Goal: Task Accomplishment & Management: Manage account settings

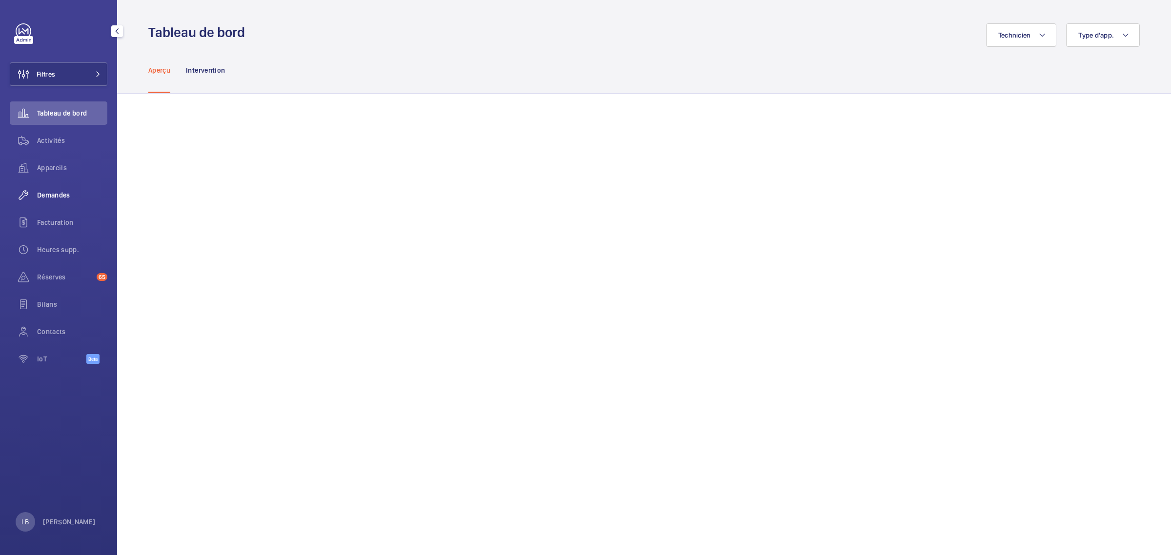
click at [54, 193] on span "Demandes" at bounding box center [72, 195] width 70 height 10
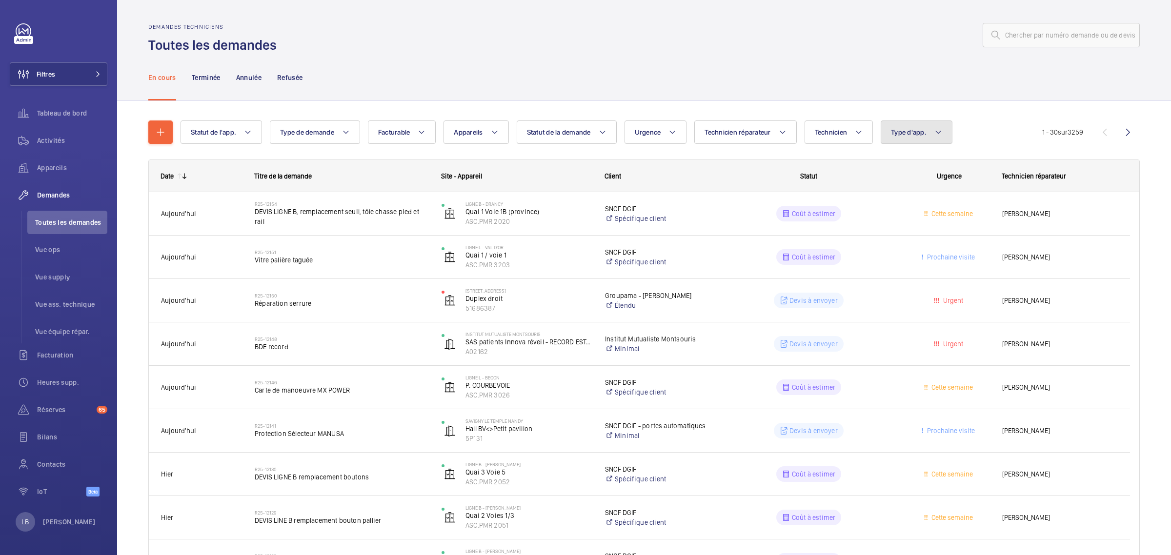
click at [939, 130] on mat-icon at bounding box center [939, 132] width 8 height 12
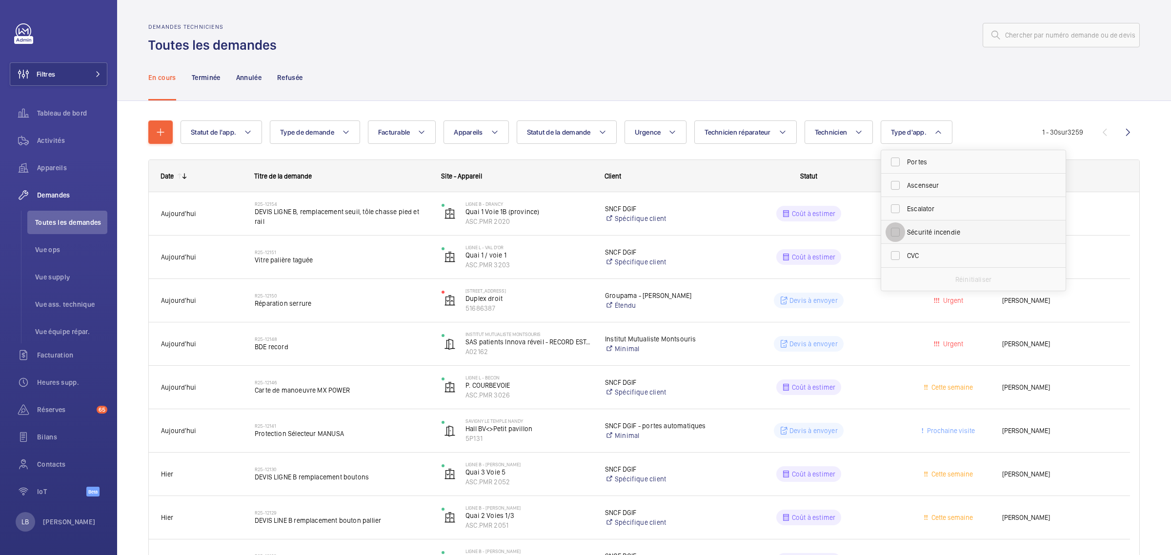
click at [903, 235] on input "Sécurité incendie" at bounding box center [896, 233] width 20 height 20
checkbox input "true"
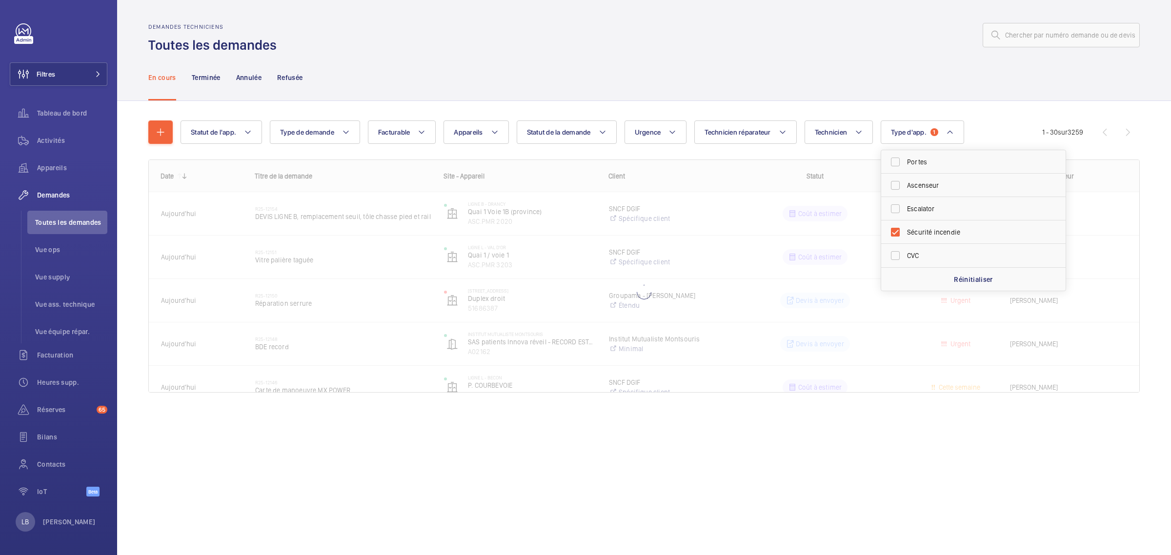
click at [625, 50] on div "Demandes techniciens Toutes les demandes" at bounding box center [644, 38] width 992 height 31
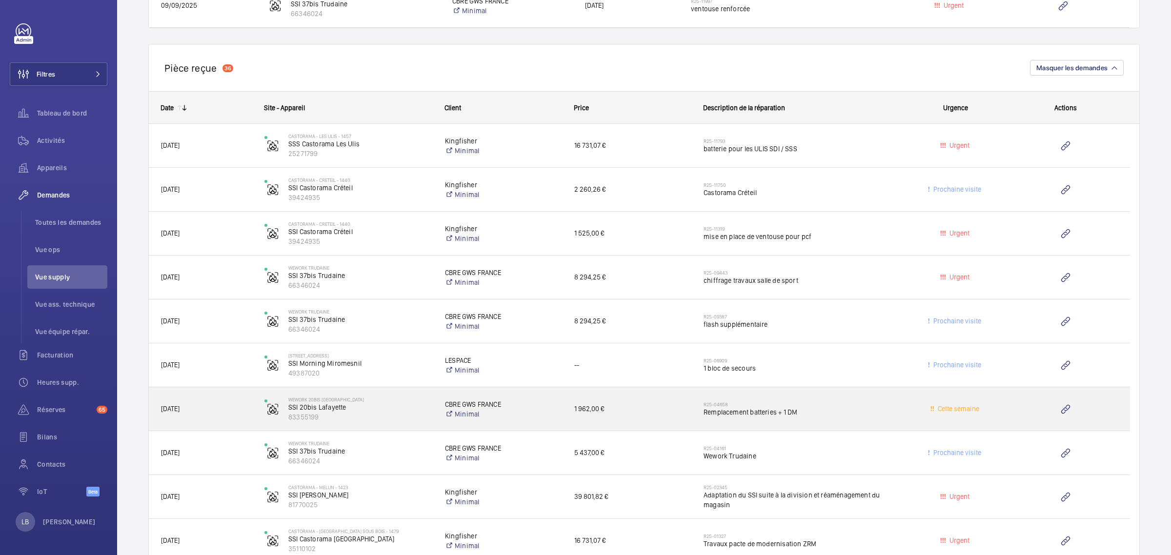
scroll to position [796, 0]
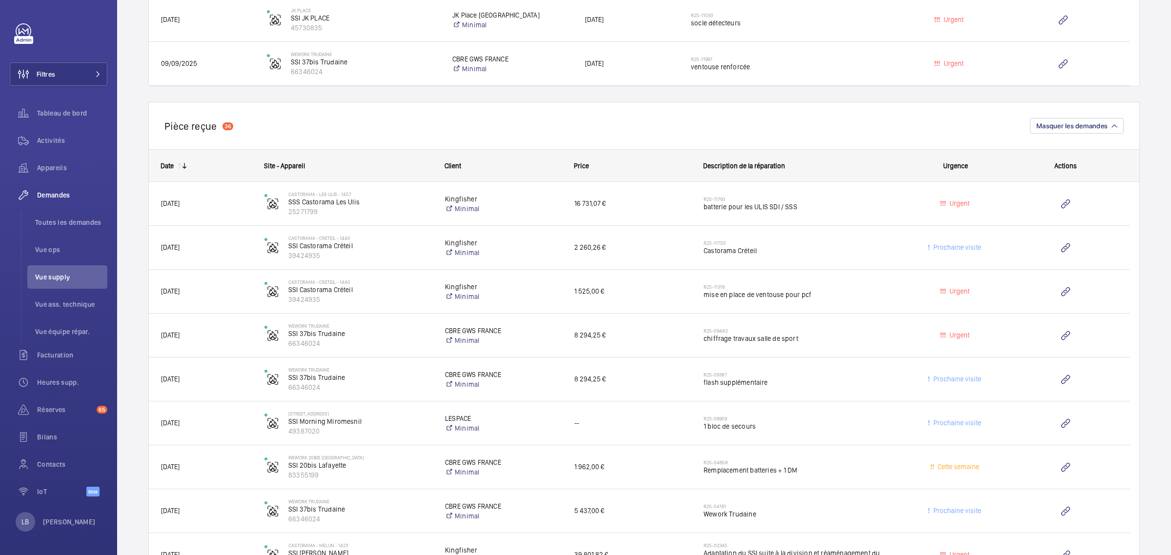
click at [480, 128] on div "Pièce reçue 36 Masquer les demandes" at bounding box center [644, 125] width 992 height 47
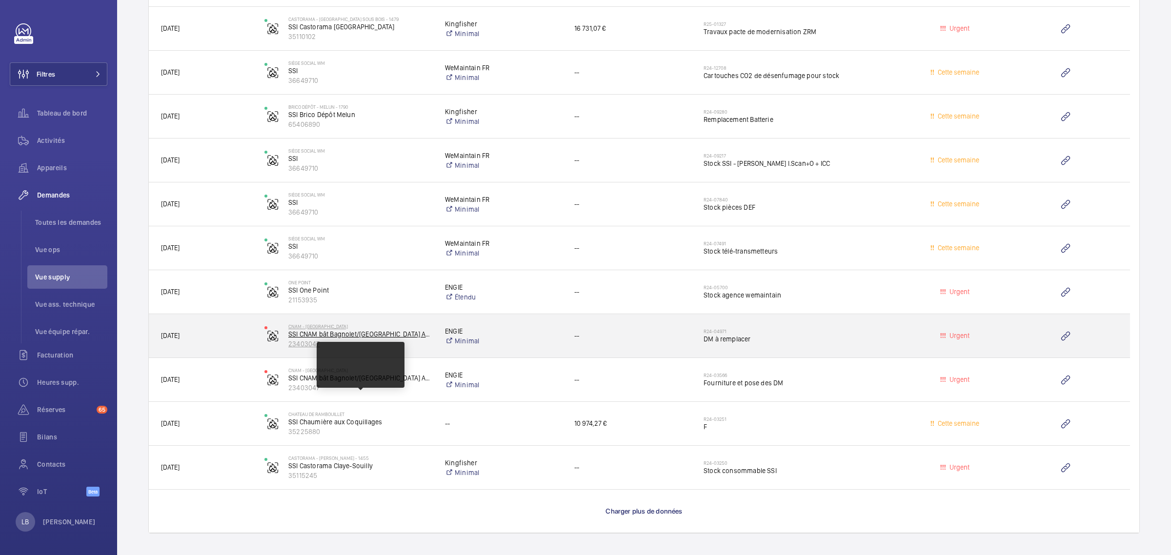
scroll to position [1369, 0]
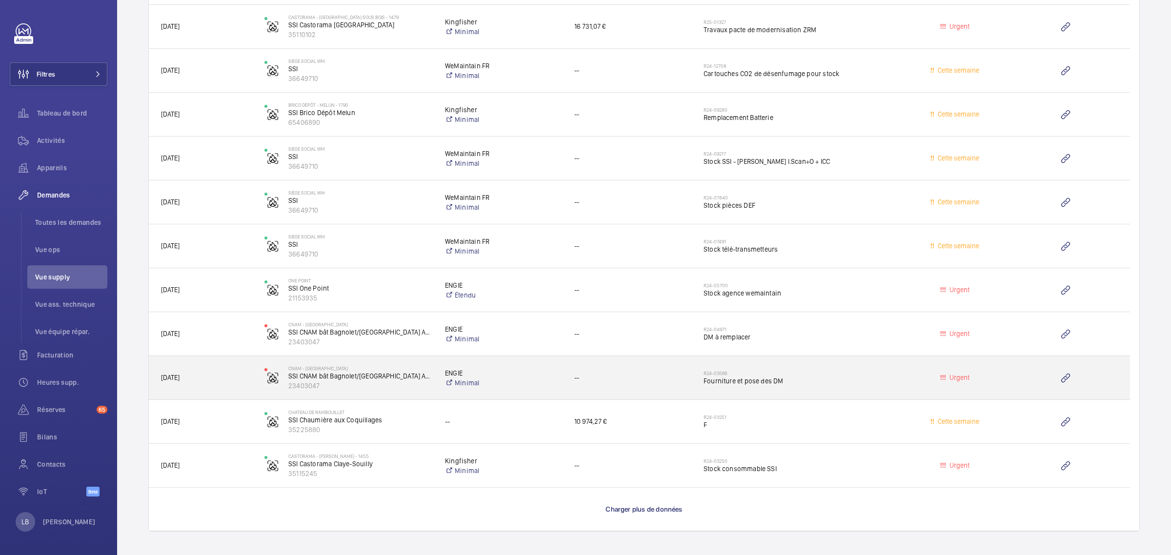
click at [849, 371] on h2 "R24-03566" at bounding box center [801, 373] width 194 height 6
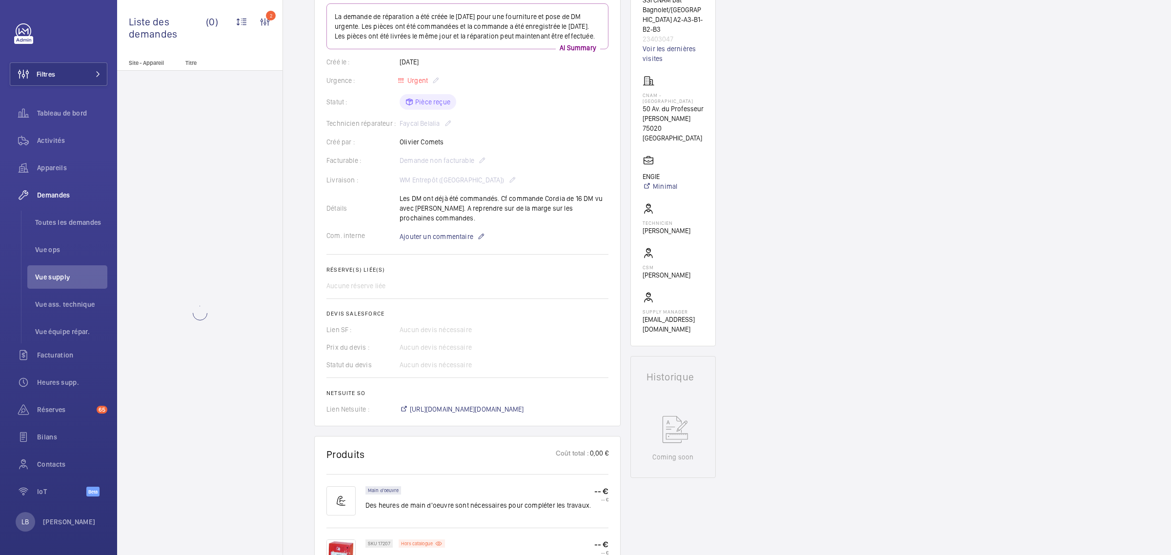
scroll to position [366, 0]
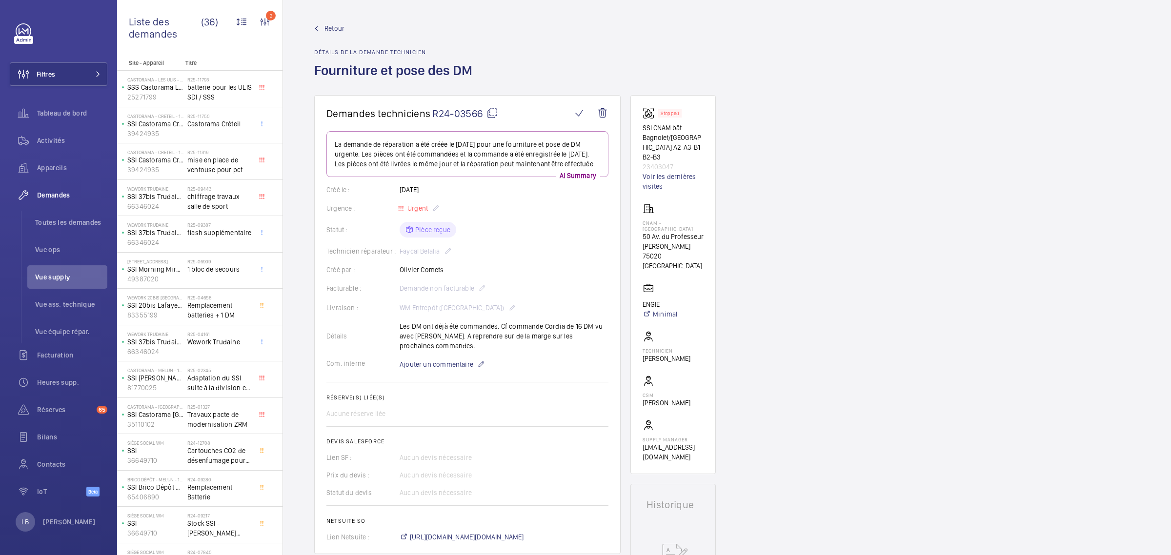
click at [331, 23] on span "Retour" at bounding box center [335, 28] width 20 height 10
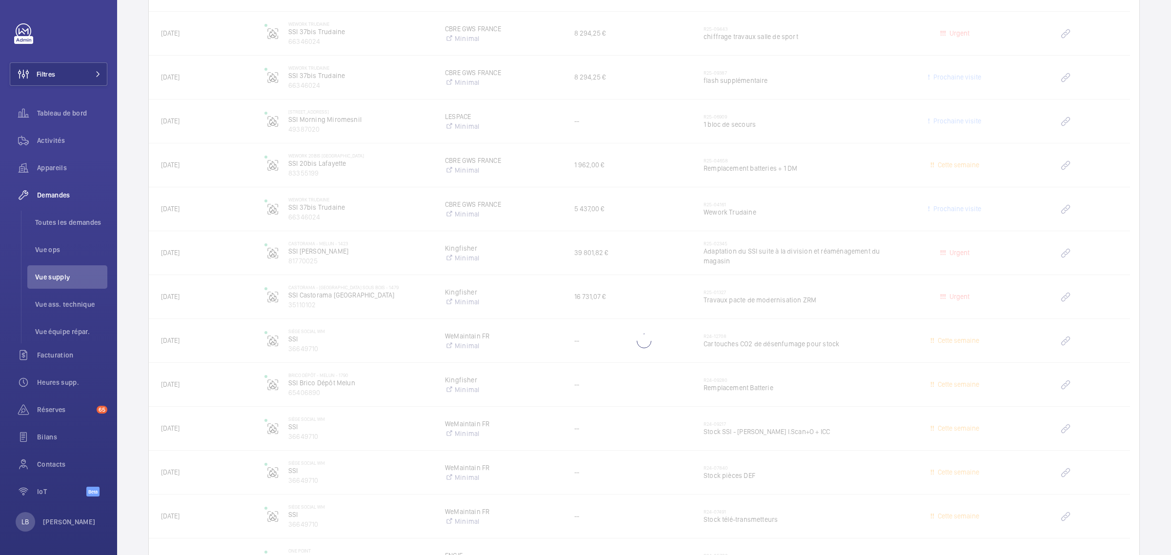
scroll to position [1369, 0]
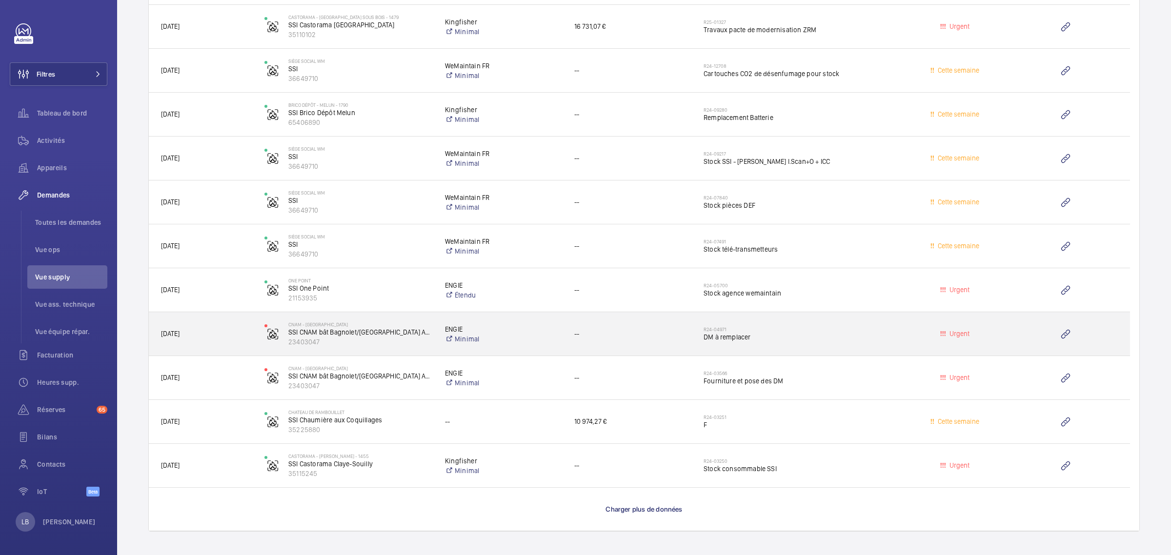
click at [807, 332] on div "R24-04971 DM à remplacer" at bounding box center [801, 334] width 194 height 28
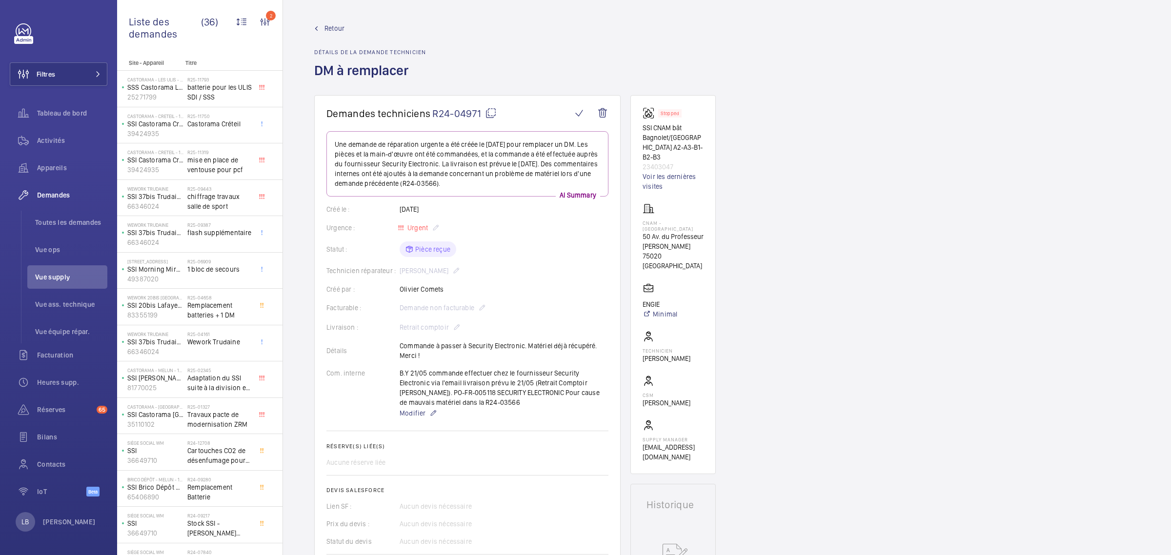
click at [328, 21] on wm-front-admin-header "Retour Détails de la demande technicien DM à remplacer" at bounding box center [727, 47] width 888 height 95
click at [327, 30] on span "Retour" at bounding box center [335, 28] width 20 height 10
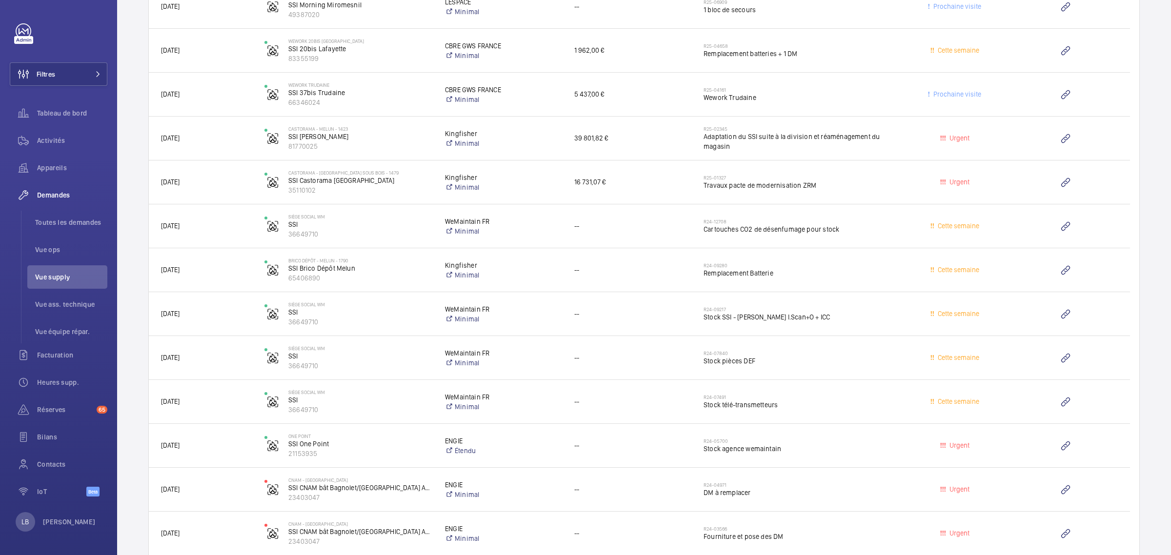
scroll to position [1369, 0]
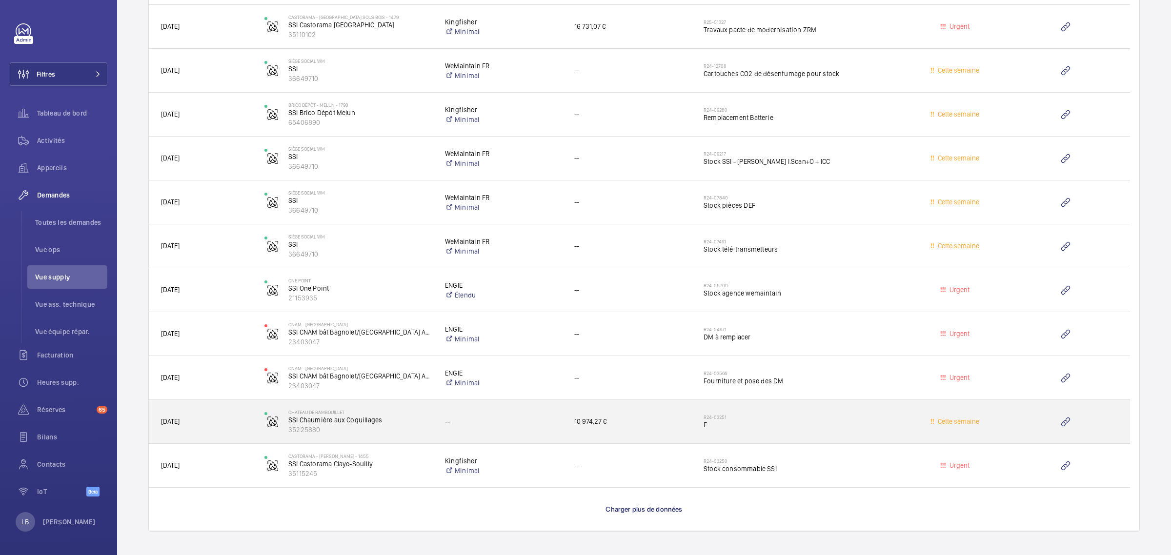
click at [807, 408] on div "R24-03251 F" at bounding box center [801, 422] width 194 height 28
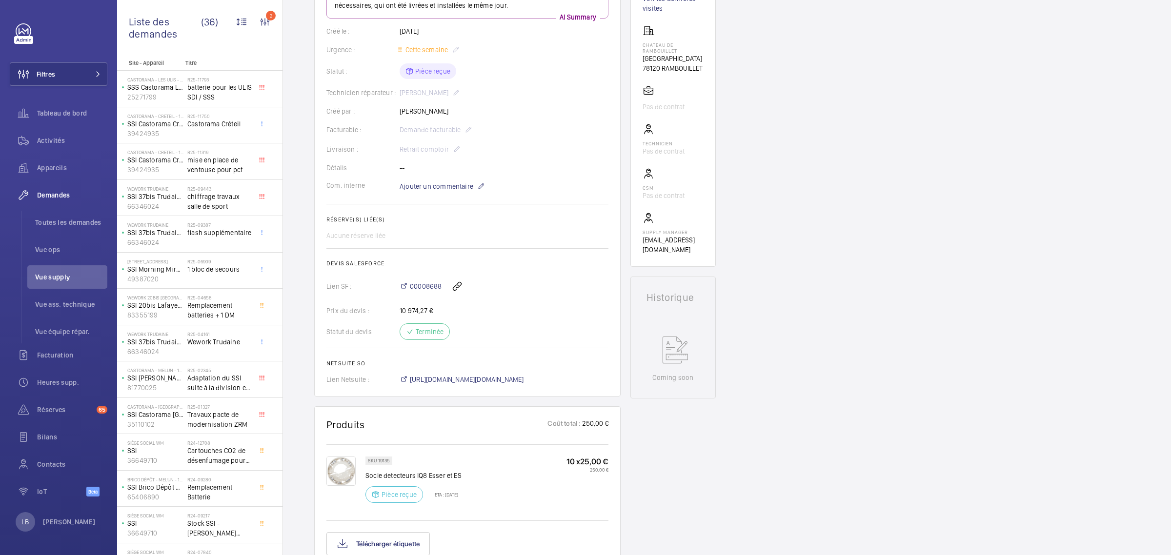
scroll to position [183, 0]
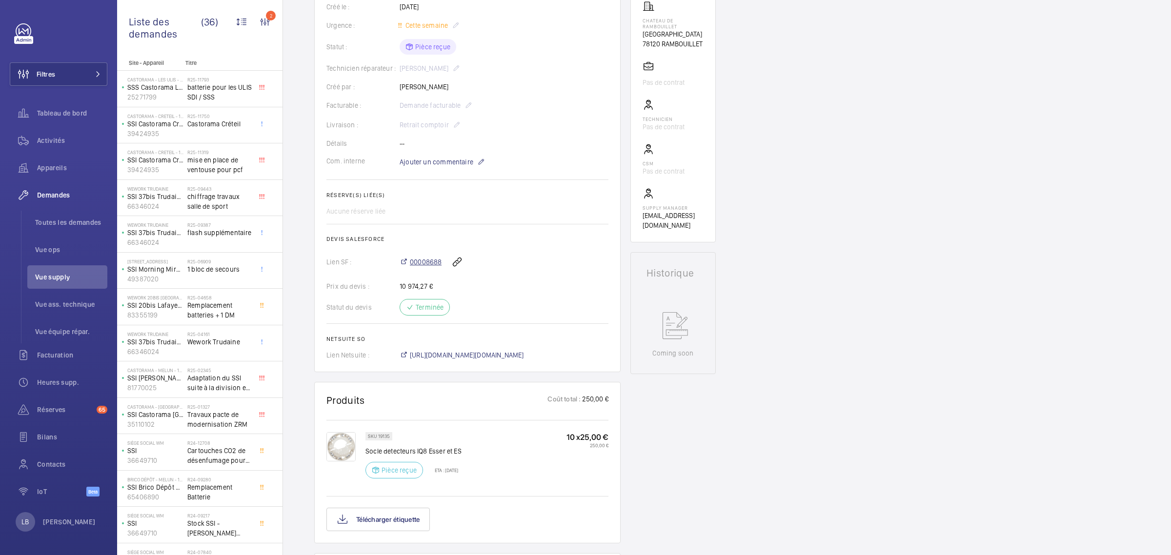
click at [423, 262] on span "00008688" at bounding box center [426, 262] width 32 height 10
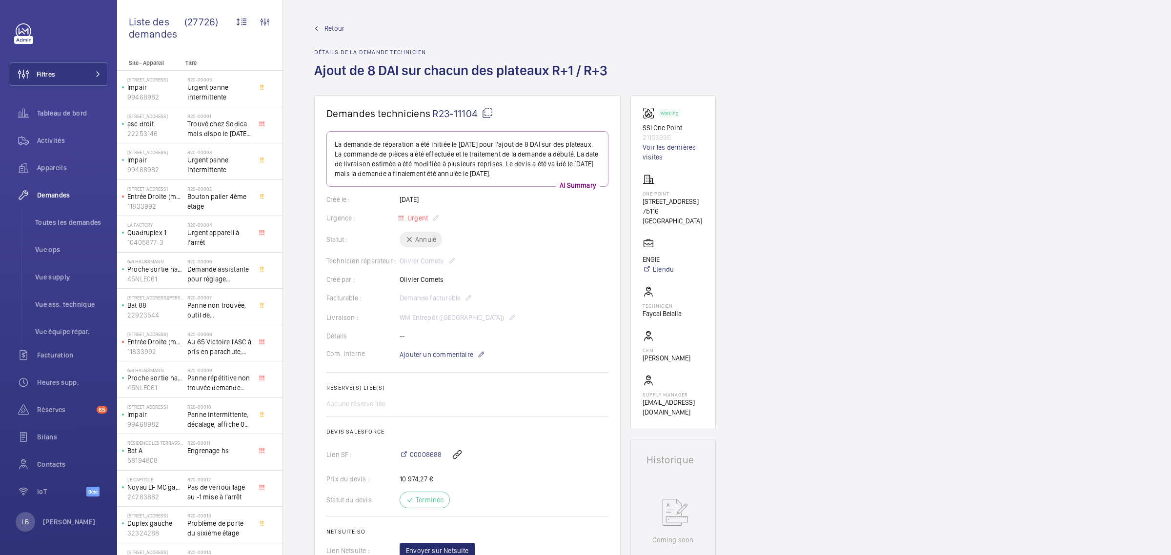
click at [326, 25] on span "Retour" at bounding box center [335, 28] width 20 height 10
click at [335, 33] on span "Retour" at bounding box center [335, 28] width 20 height 10
click at [313, 26] on wm-front-admin-header "Retour Détails de la demande technicien Ajout de 8 DAI sur chacun des plateaux …" at bounding box center [727, 47] width 888 height 95
click at [319, 31] on link "Retour" at bounding box center [463, 28] width 299 height 10
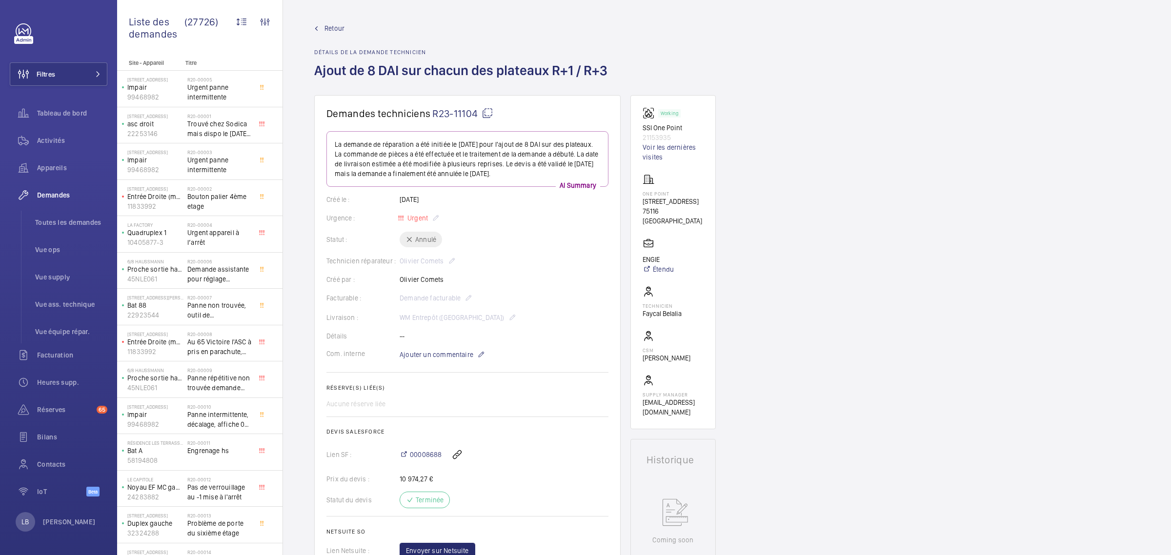
drag, startPoint x: 1000, startPoint y: 263, endPoint x: 982, endPoint y: 247, distance: 23.2
click at [326, 28] on span "Retour" at bounding box center [335, 28] width 20 height 10
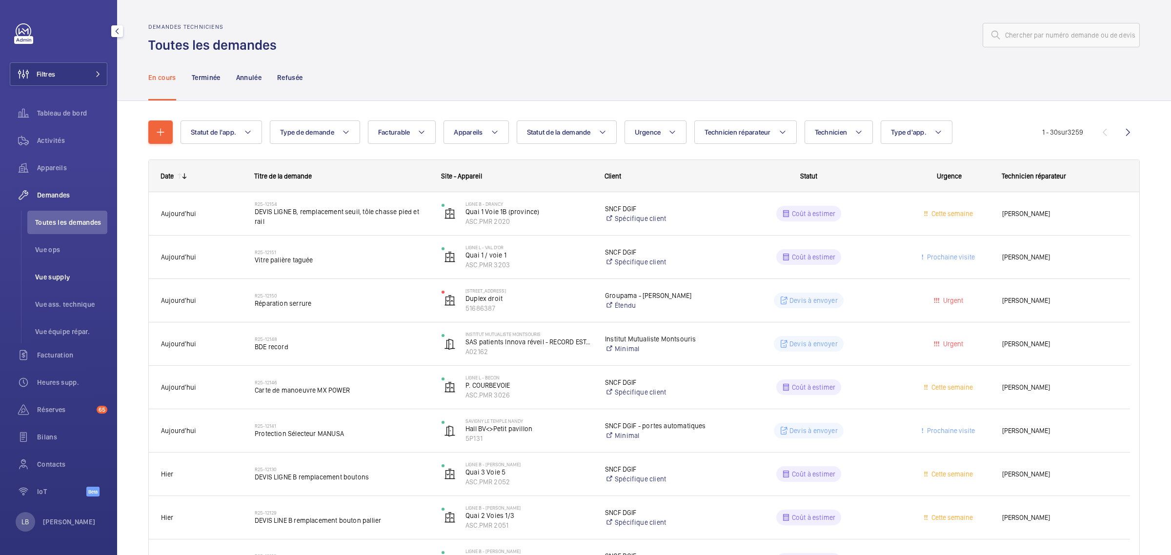
click at [62, 276] on span "Vue supply" at bounding box center [71, 277] width 72 height 10
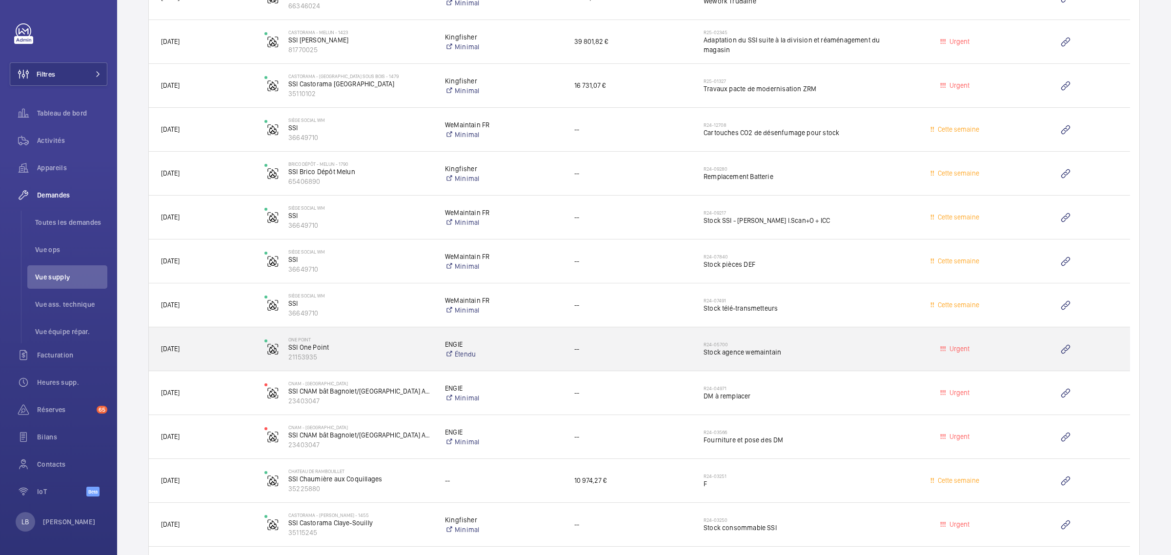
scroll to position [1369, 0]
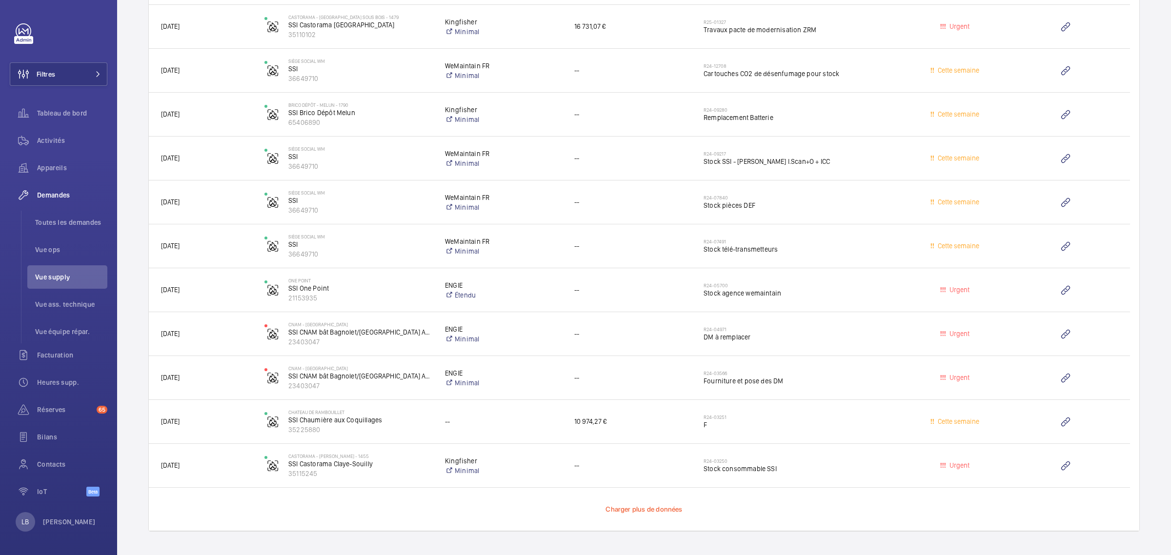
click at [623, 512] on span "Charger plus de données" at bounding box center [644, 510] width 77 height 8
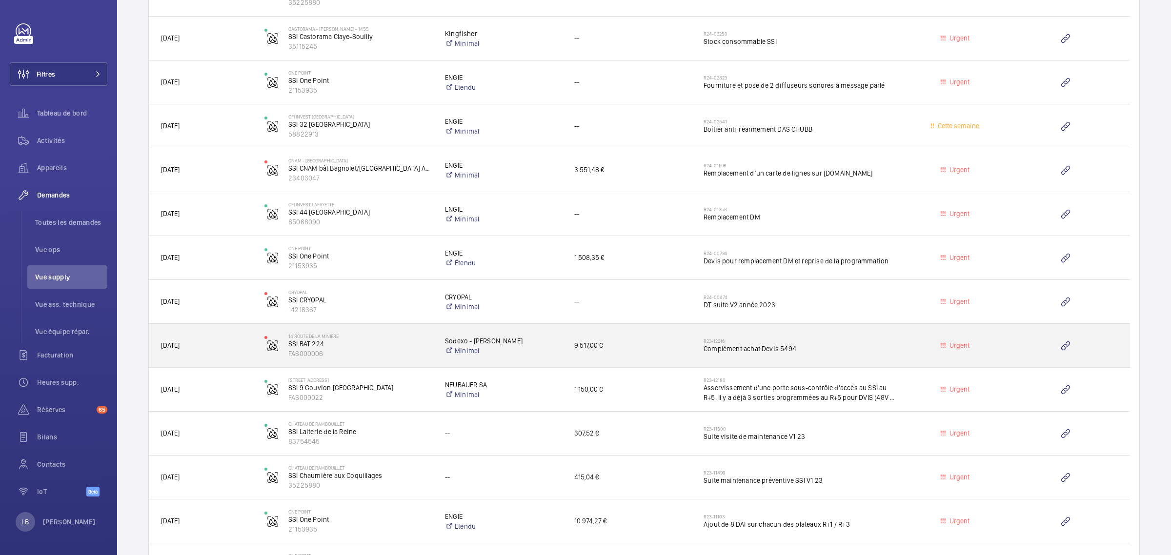
scroll to position [2029, 0]
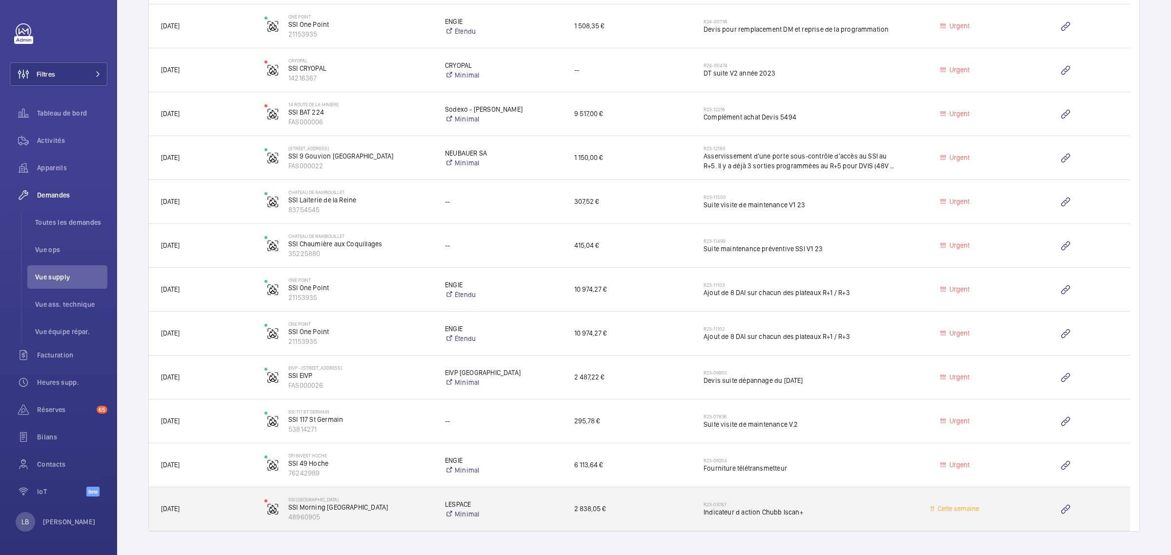
click at [862, 509] on span "Indicateur d action Chubb Iscan+" at bounding box center [801, 513] width 194 height 10
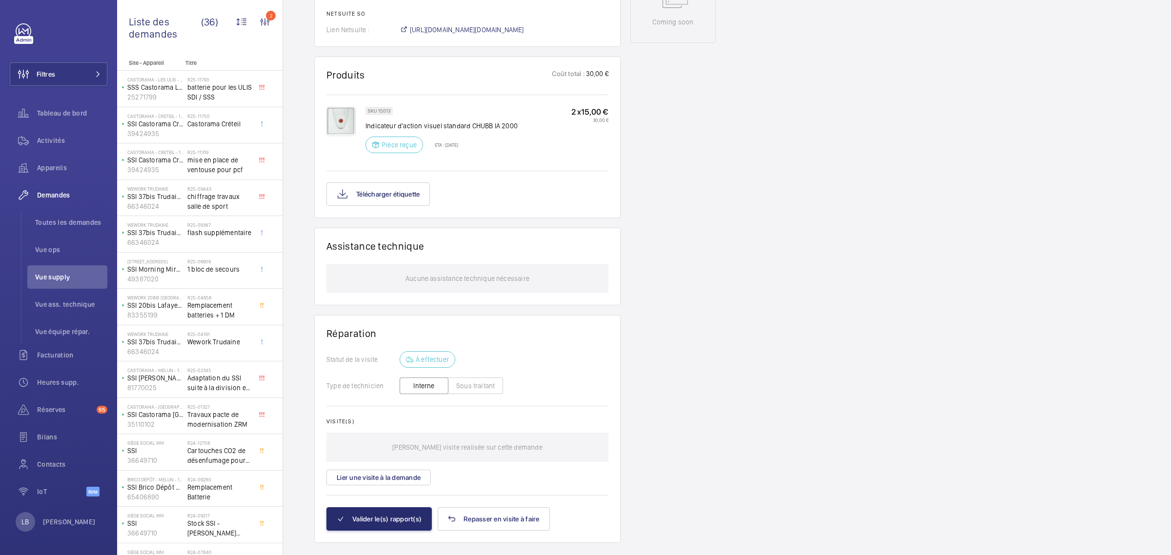
scroll to position [547, 0]
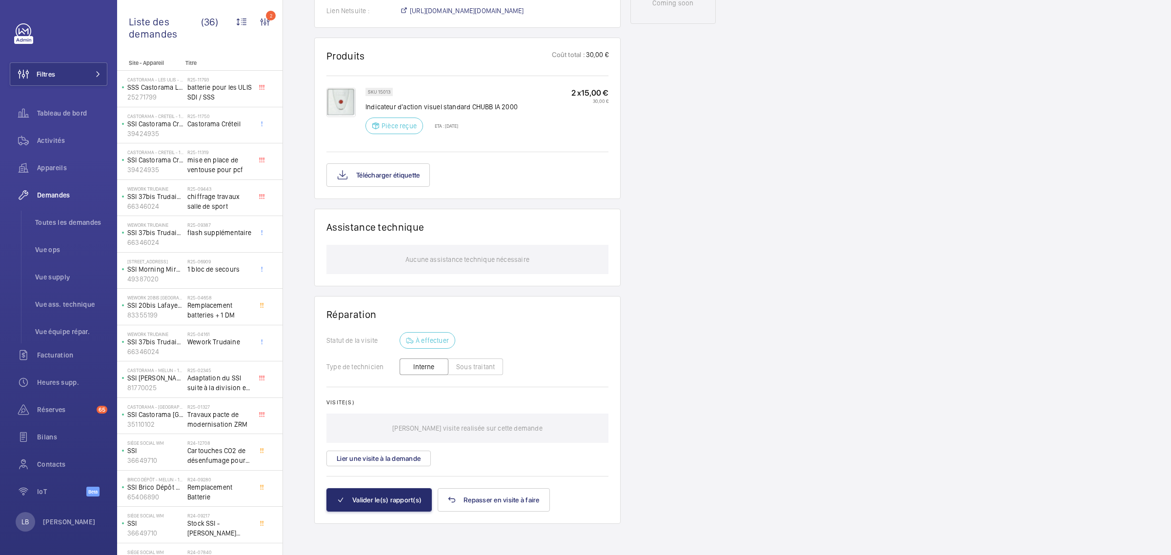
click at [643, 206] on div "Stopped SSI Morning [GEOGRAPHIC_DATA] Voir les dernières visites SSI [GEOGRAPHI…" at bounding box center [673, 36] width 85 height 976
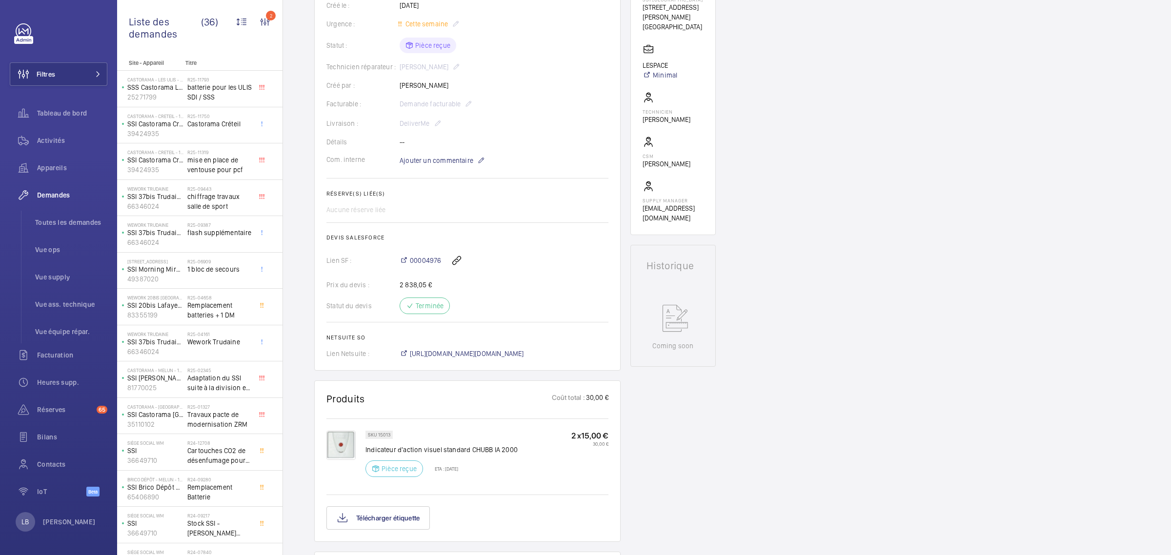
scroll to position [0, 0]
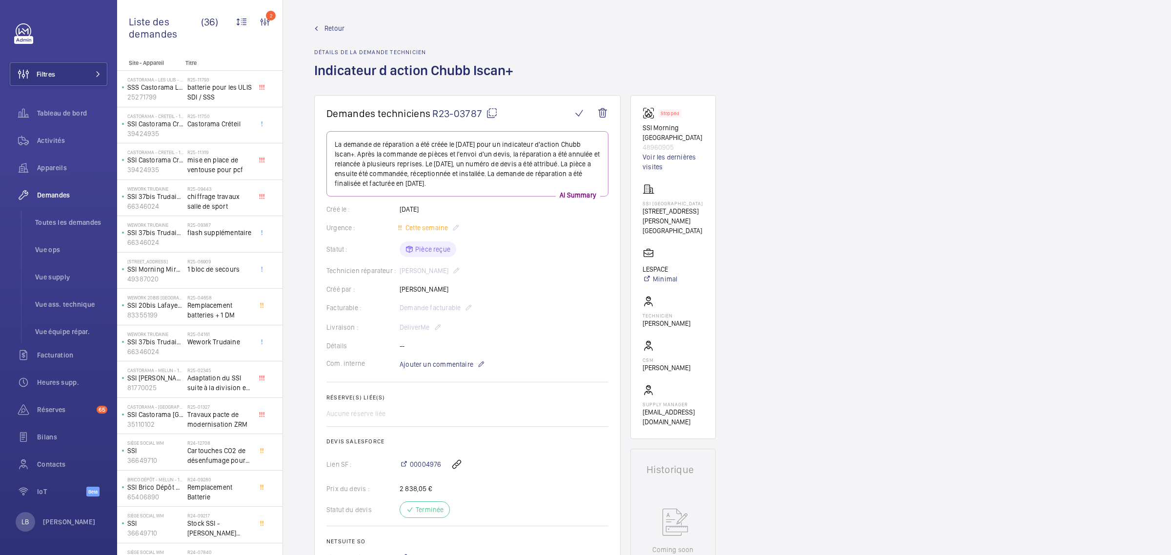
click at [332, 29] on span "Retour" at bounding box center [335, 28] width 20 height 10
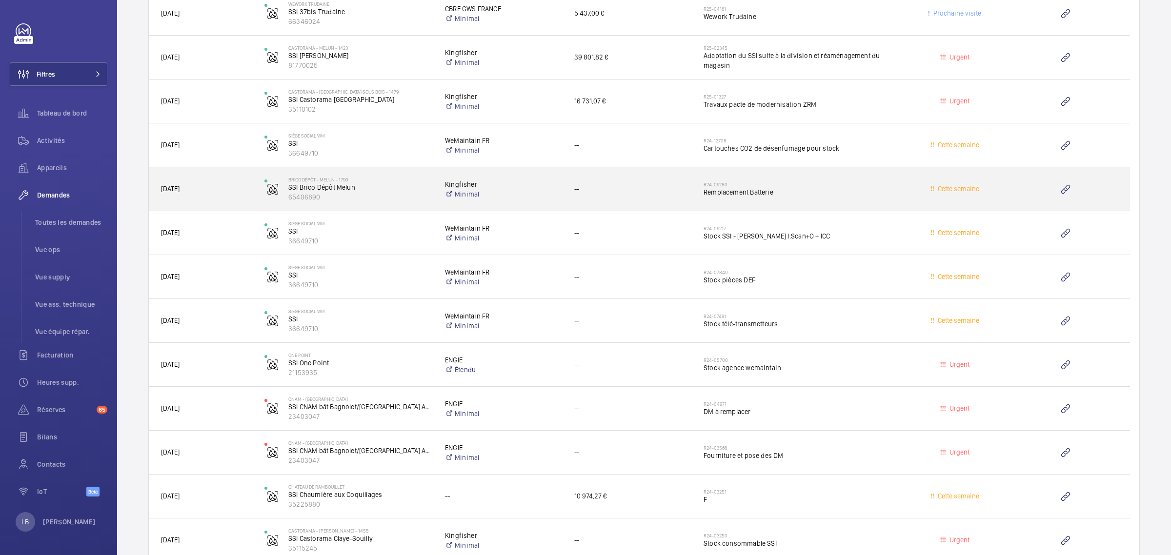
scroll to position [1369, 0]
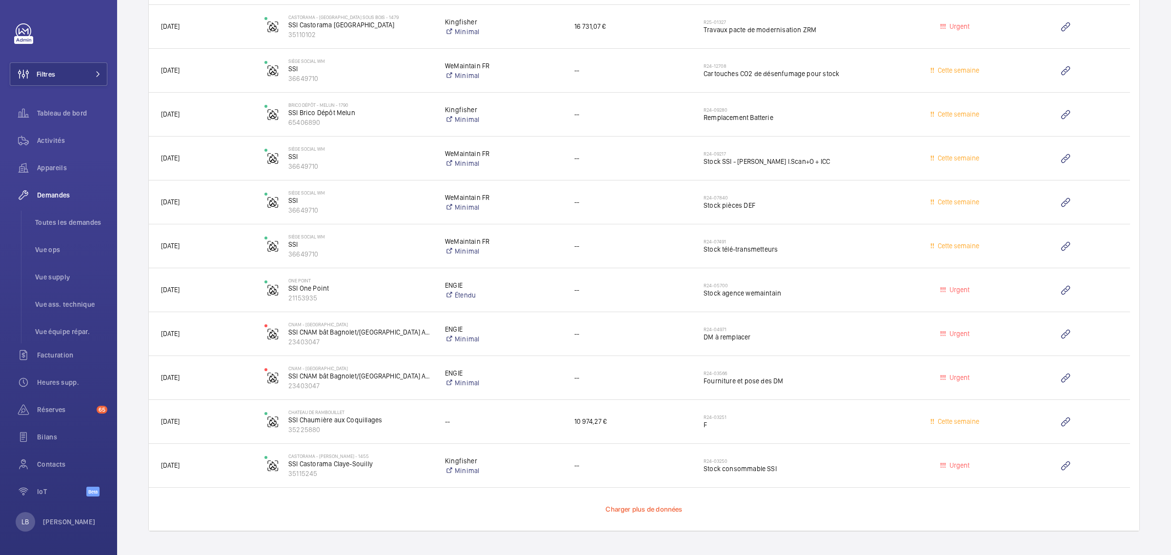
click at [653, 510] on span "Charger plus de données" at bounding box center [644, 510] width 77 height 8
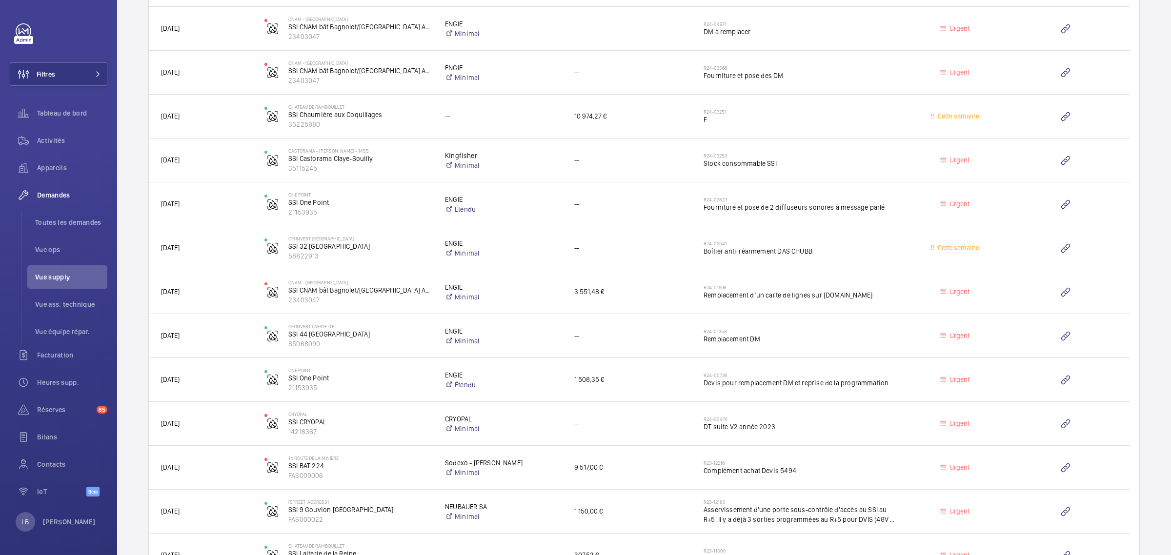
scroll to position [2029, 0]
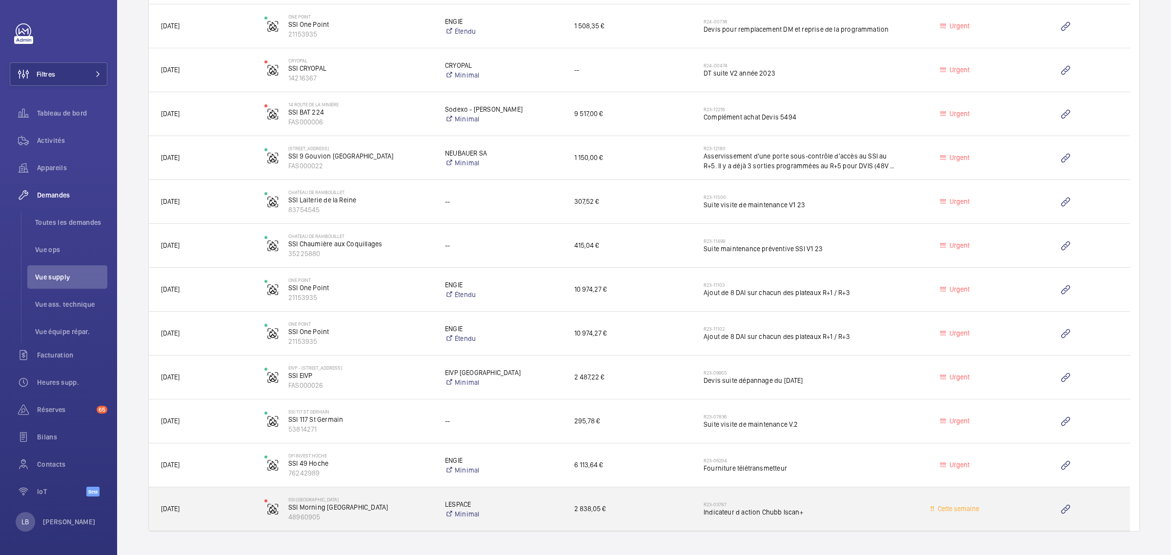
click at [830, 510] on span "Indicateur d action Chubb Iscan+" at bounding box center [801, 513] width 194 height 10
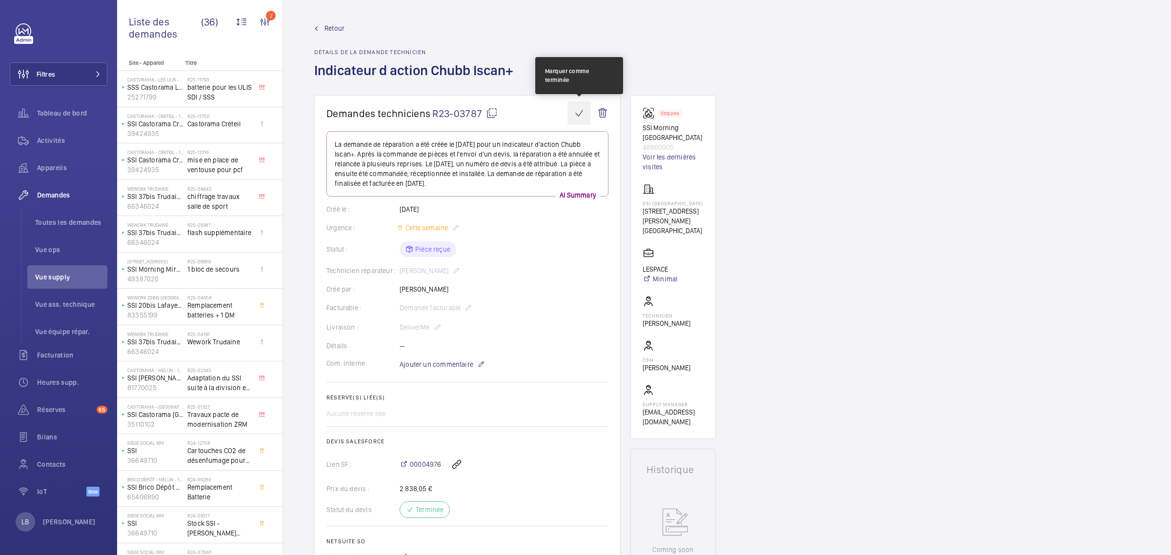
click at [579, 111] on wm-front-icon-button at bounding box center [579, 113] width 23 height 23
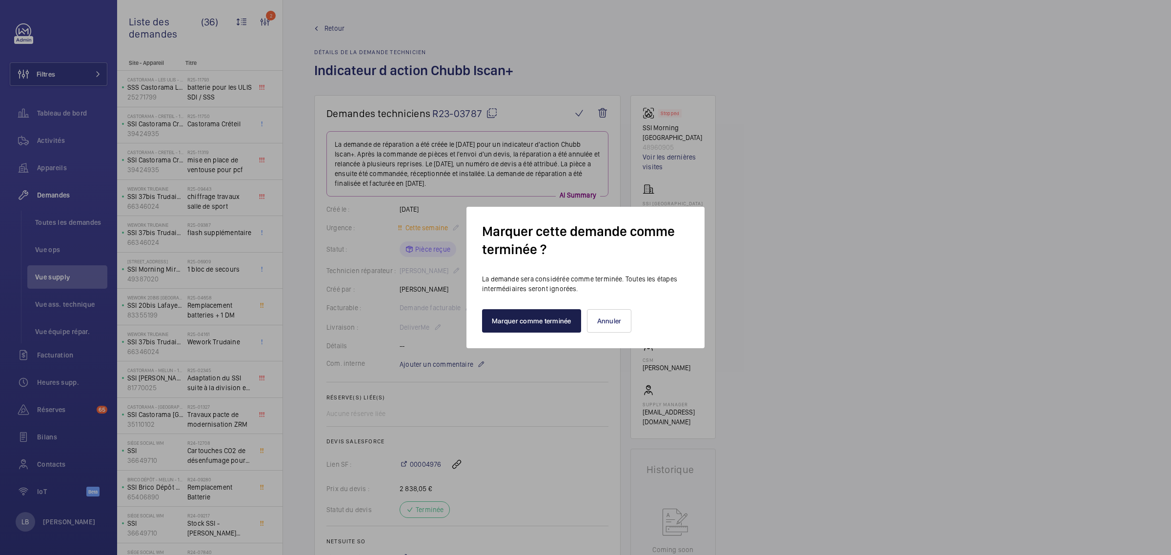
click at [530, 321] on button "Marquer comme terminée" at bounding box center [531, 320] width 99 height 23
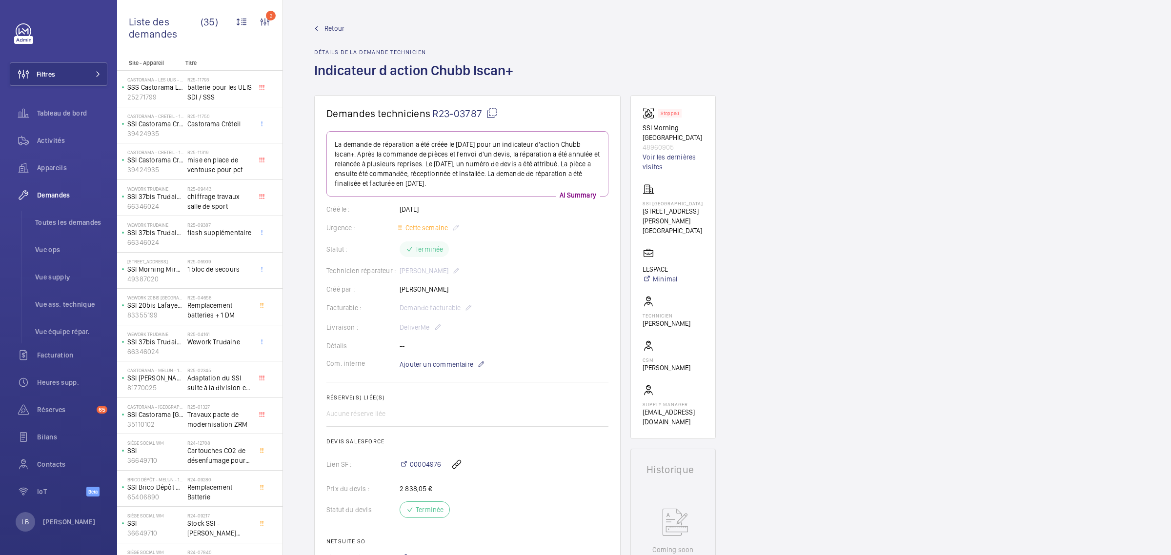
click at [337, 24] on span "Retour" at bounding box center [335, 28] width 20 height 10
